Goal: Find specific page/section: Find specific page/section

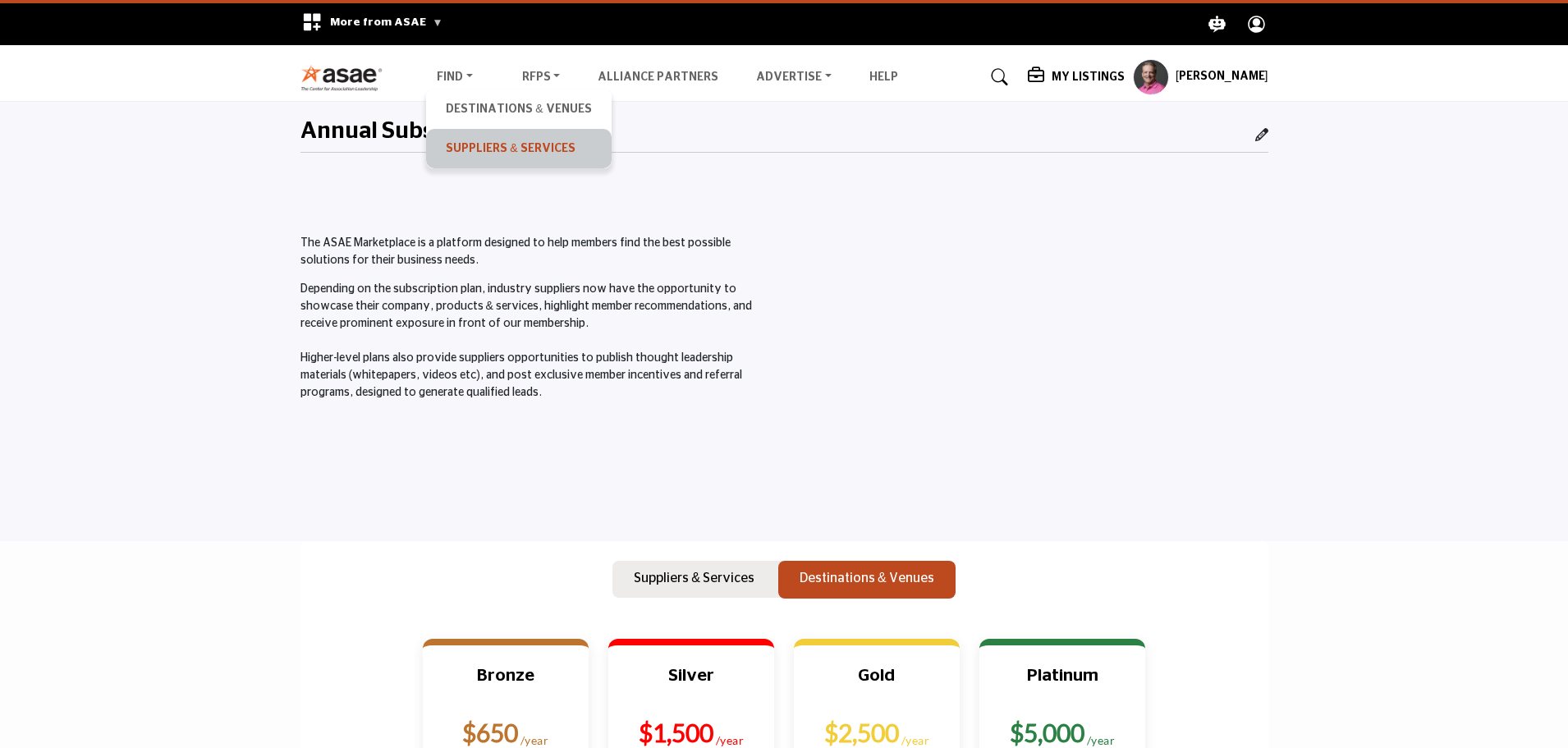
click at [472, 152] on link "Suppliers & Services" at bounding box center [518, 148] width 169 height 23
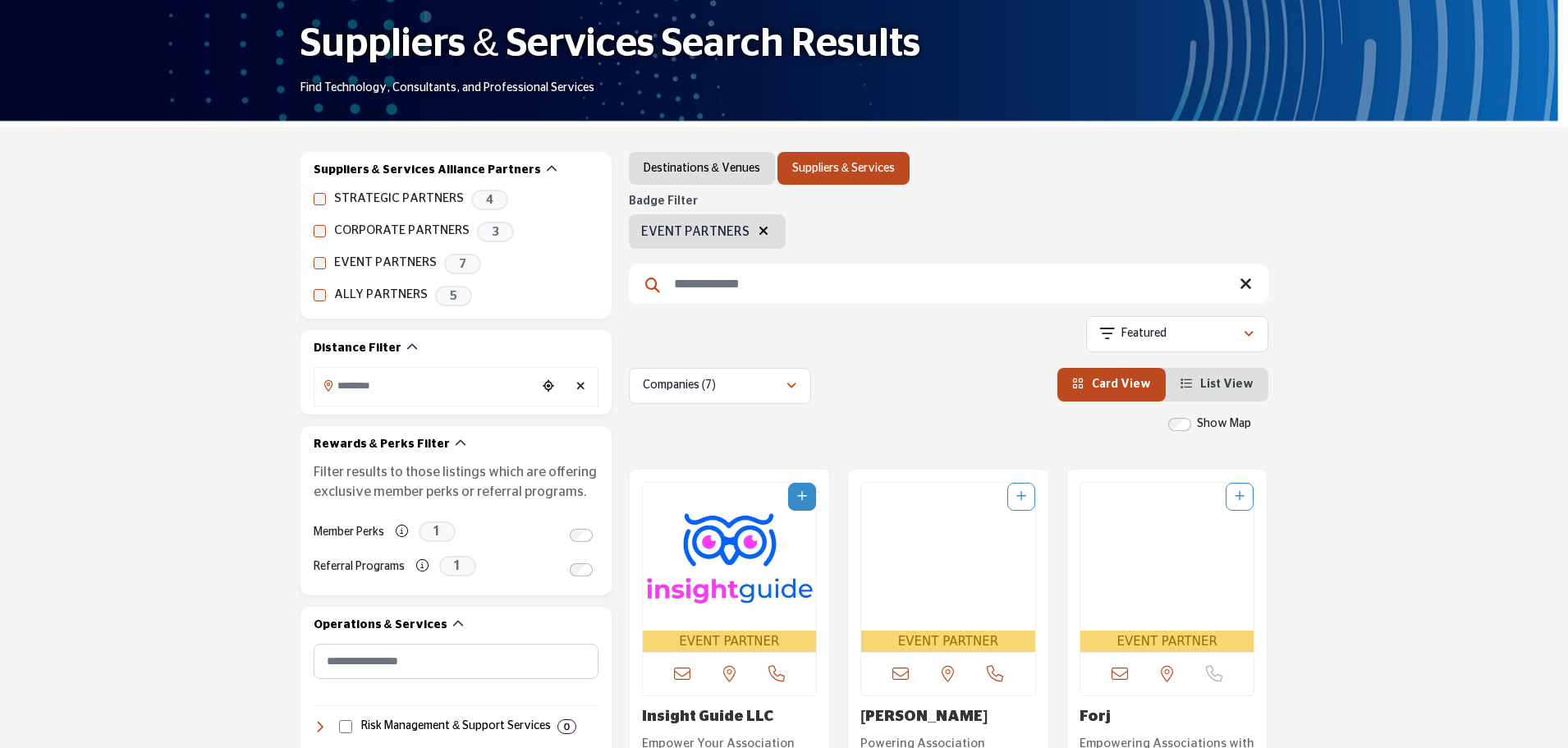
scroll to position [164, 0]
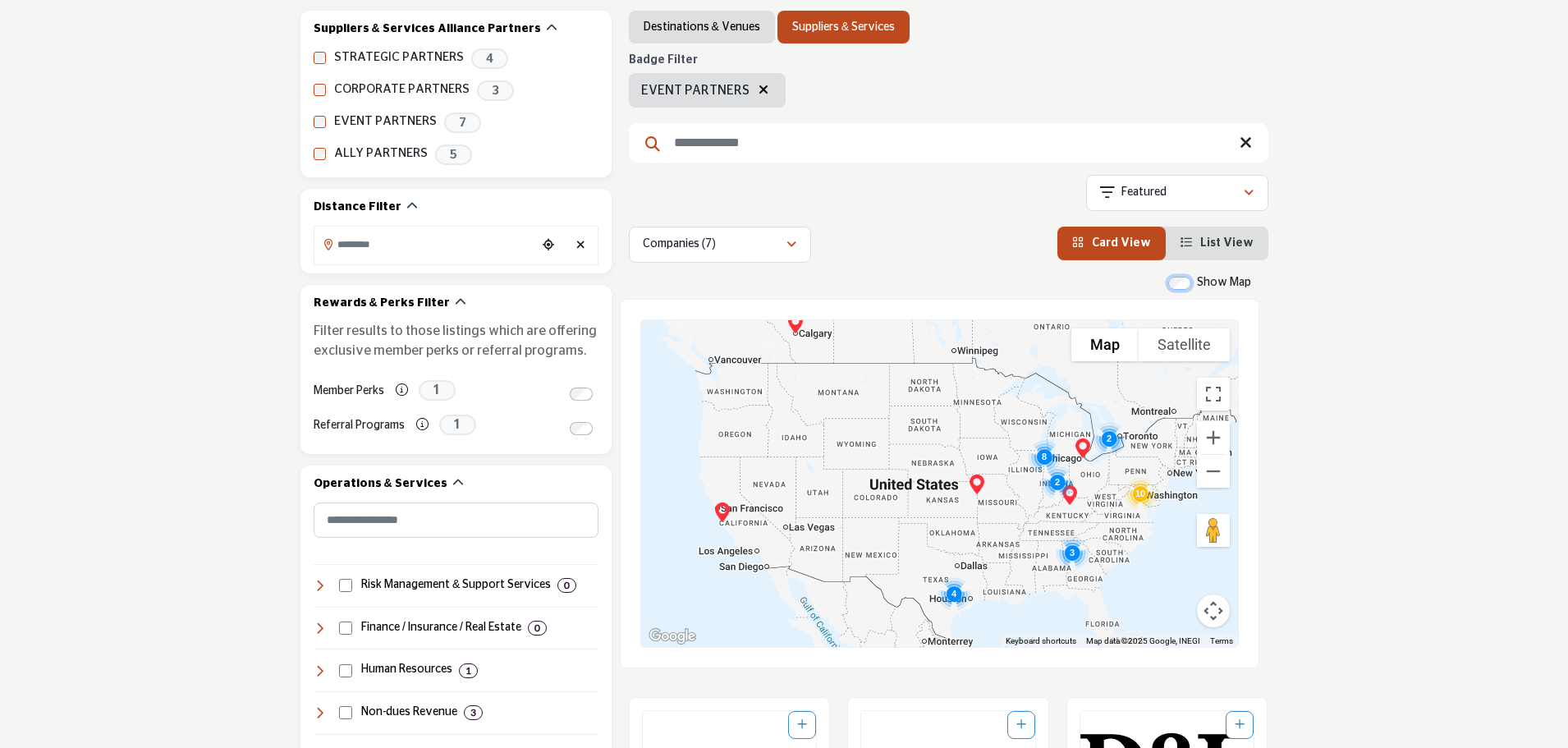
scroll to position [329, 0]
